Goal: Find specific page/section

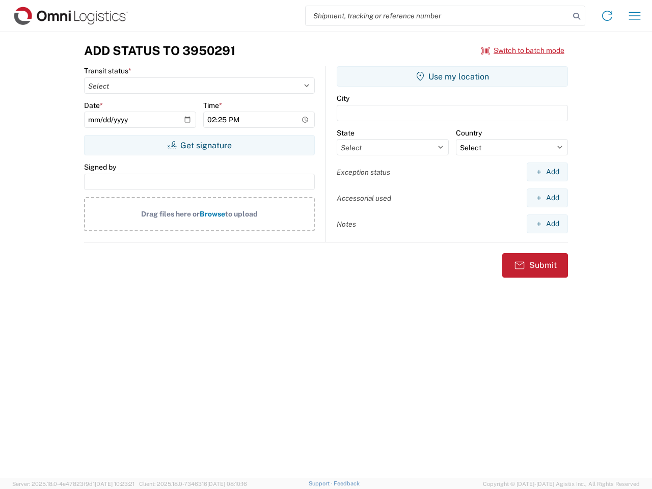
click at [437, 16] on input "search" at bounding box center [437, 15] width 264 height 19
click at [576, 16] on icon at bounding box center [576, 16] width 14 height 14
click at [607, 16] on icon at bounding box center [607, 16] width 16 height 16
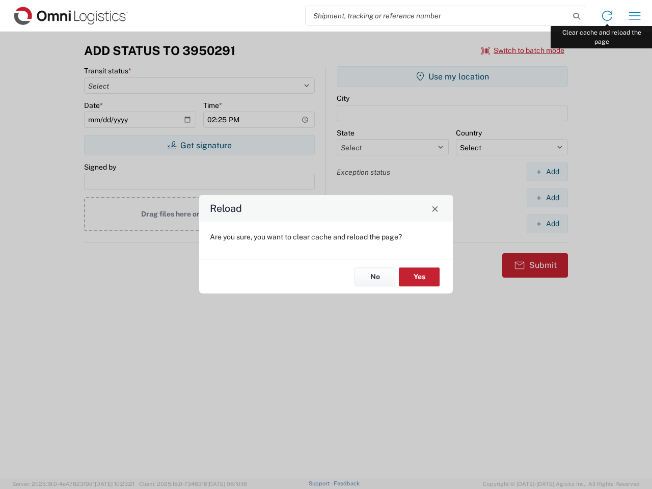
click at [634, 16] on div "Reload Are you sure, you want to clear cache and reload the page? No Yes" at bounding box center [326, 244] width 652 height 489
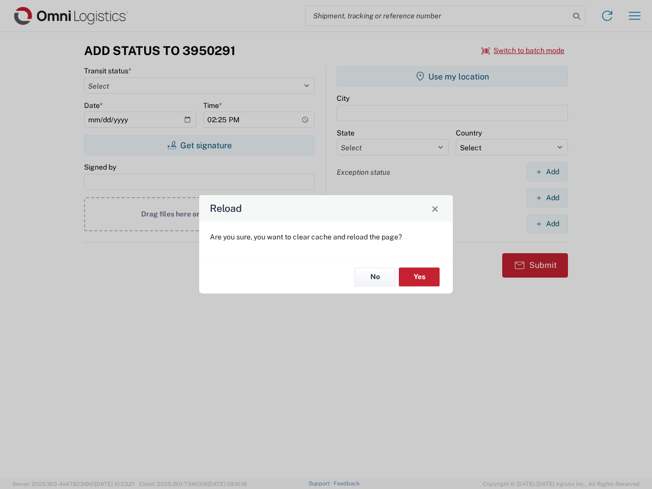
click at [523, 50] on div "Reload Are you sure, you want to clear cache and reload the page? No Yes" at bounding box center [326, 244] width 652 height 489
click at [199, 145] on div "Reload Are you sure, you want to clear cache and reload the page? No Yes" at bounding box center [326, 244] width 652 height 489
click at [452, 76] on div "Reload Are you sure, you want to clear cache and reload the page? No Yes" at bounding box center [326, 244] width 652 height 489
click at [547, 172] on div "Reload Are you sure, you want to clear cache and reload the page? No Yes" at bounding box center [326, 244] width 652 height 489
click at [547, 198] on div "Reload Are you sure, you want to clear cache and reload the page? No Yes" at bounding box center [326, 244] width 652 height 489
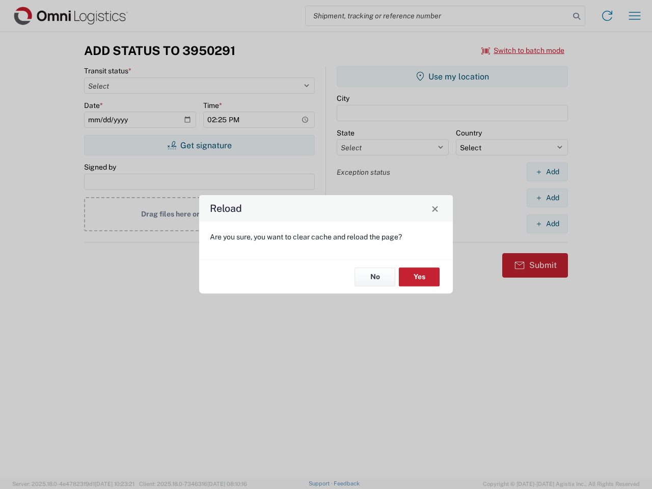
click at [547, 223] on div "Reload Are you sure, you want to clear cache and reload the page? No Yes" at bounding box center [326, 244] width 652 height 489
